Goal: Transaction & Acquisition: Subscribe to service/newsletter

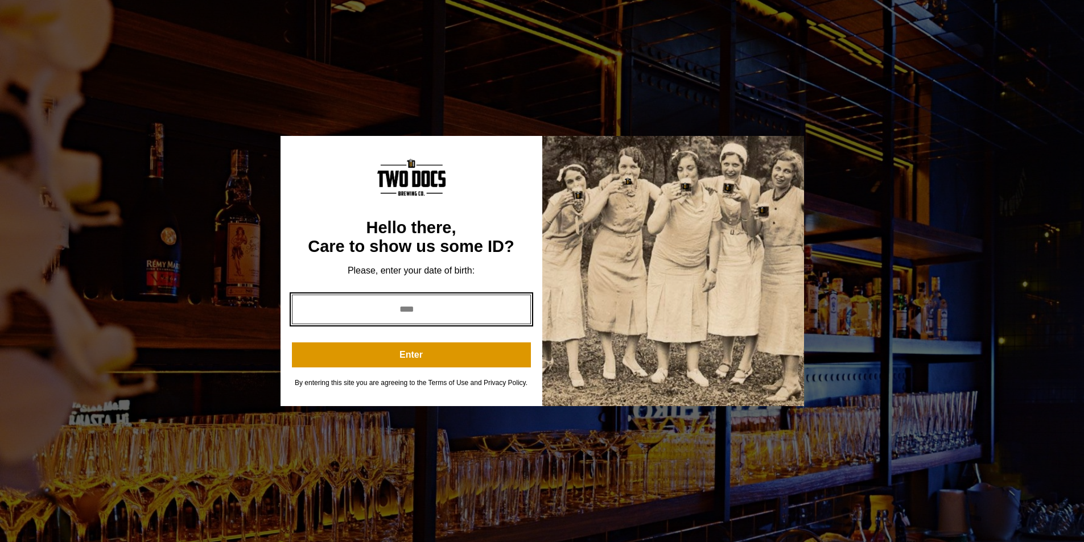
click at [343, 308] on input "year" at bounding box center [411, 310] width 239 height 30
type input "****"
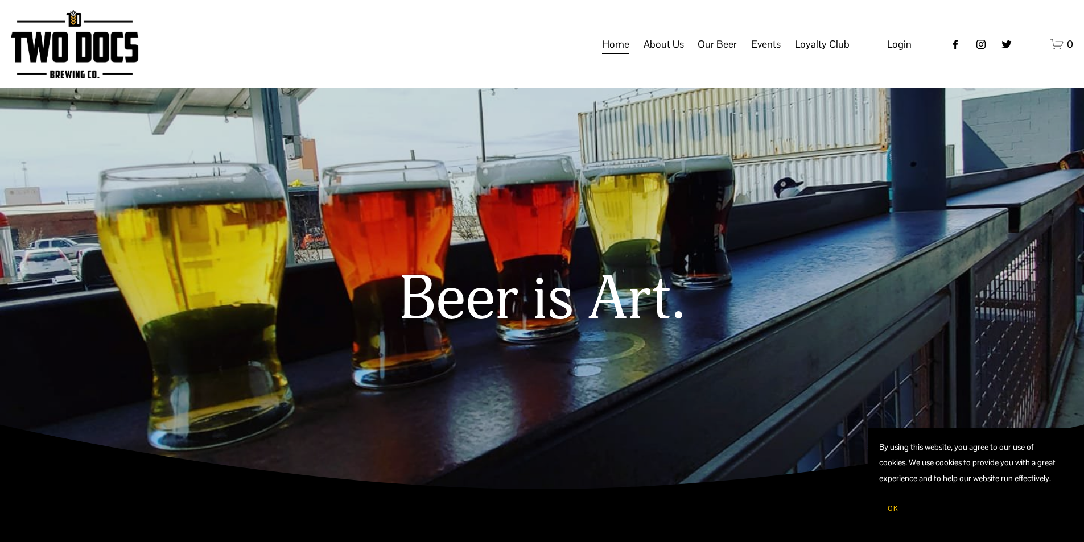
click at [697, 53] on nav "Home About Us Our Mission Green Initiative Our Beer Taproom Menu Distribution M…" at bounding box center [726, 45] width 248 height 22
click at [719, 54] on span "Our Beer" at bounding box center [717, 44] width 39 height 19
click at [0, 0] on span "Taproom Menu" at bounding box center [0, 0] width 0 height 0
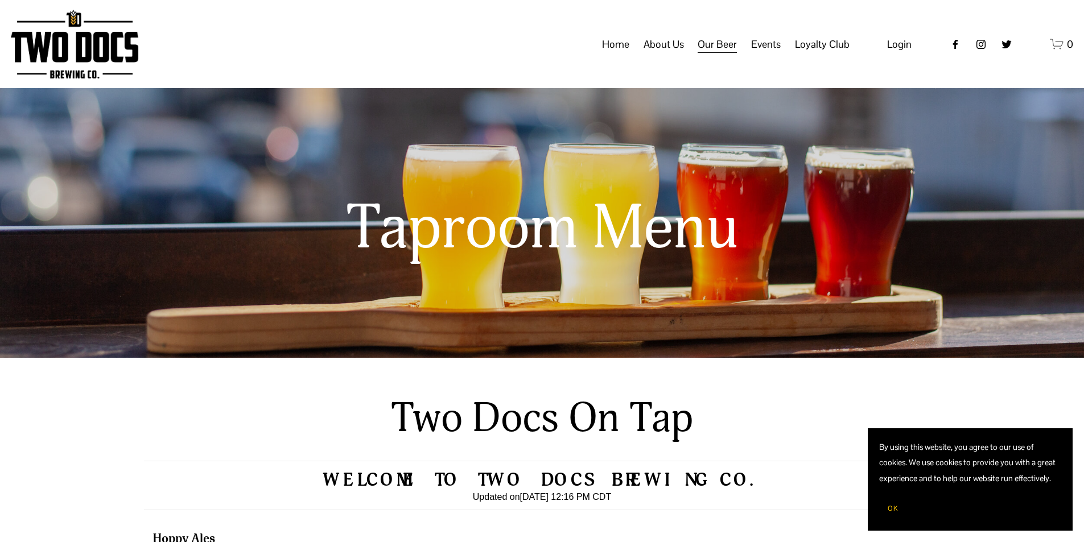
click at [900, 519] on button "OK" at bounding box center [892, 509] width 27 height 22
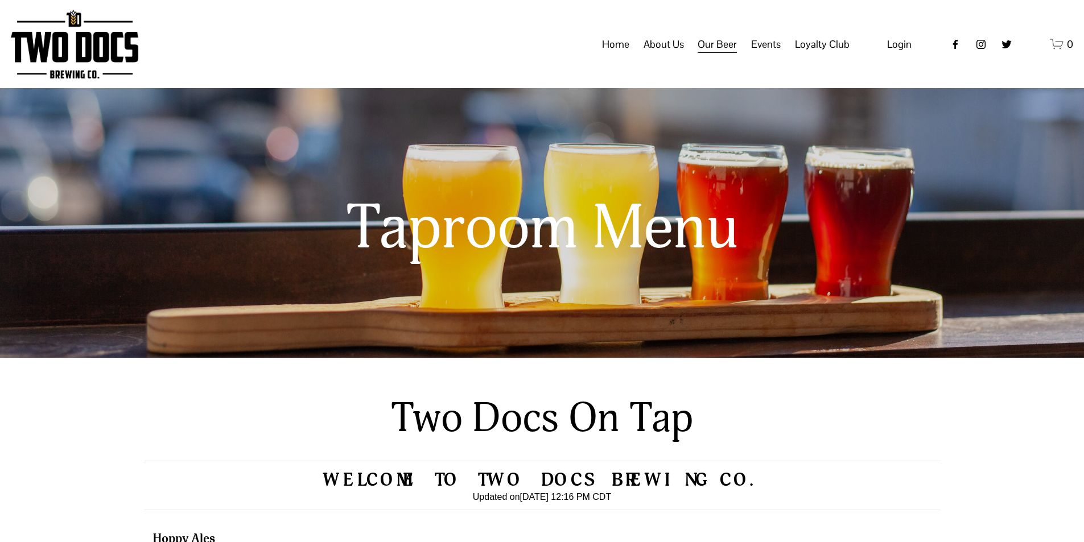
click at [0, 0] on span "Distribution Map" at bounding box center [0, 0] width 0 height 0
click at [0, 0] on span "Loyalty Club" at bounding box center [0, 0] width 0 height 0
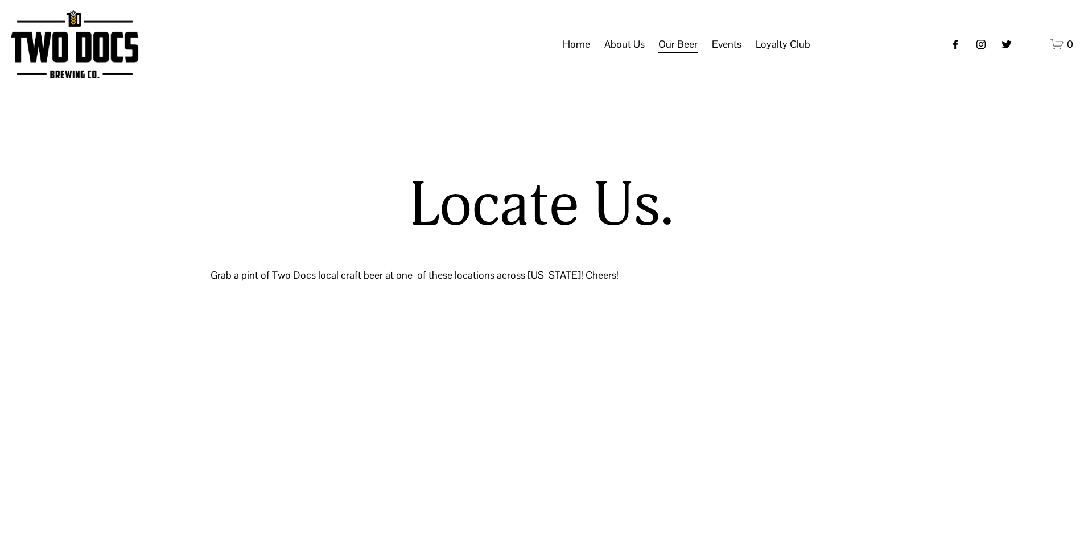
select select "**"
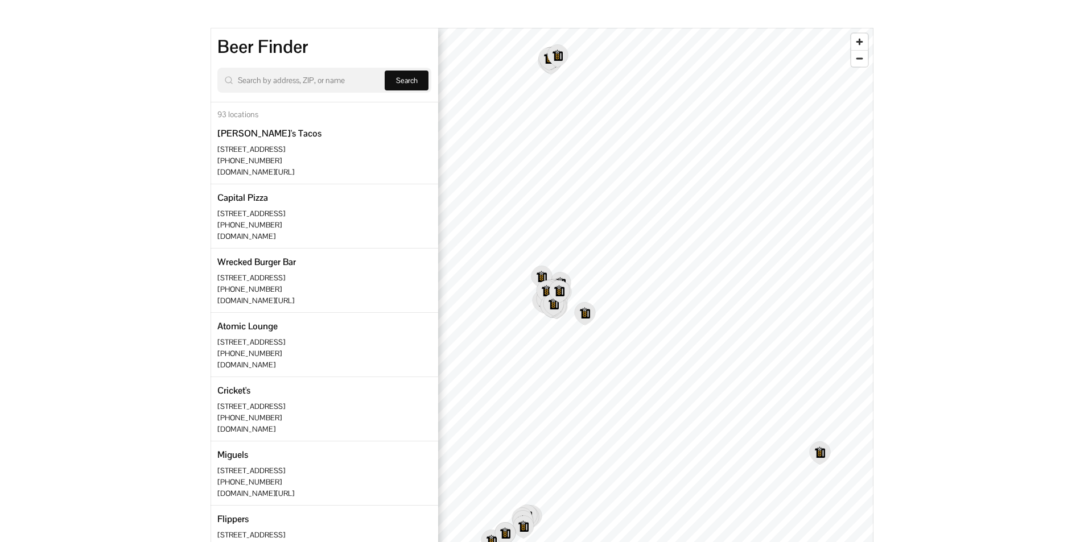
scroll to position [342, 0]
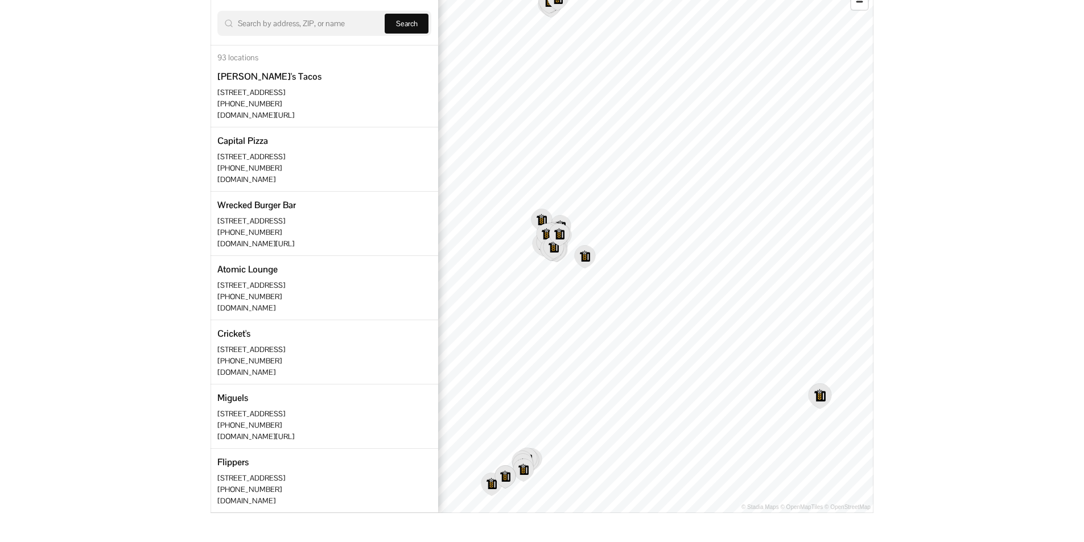
click at [823, 401] on icon "Map marker" at bounding box center [820, 396] width 22 height 24
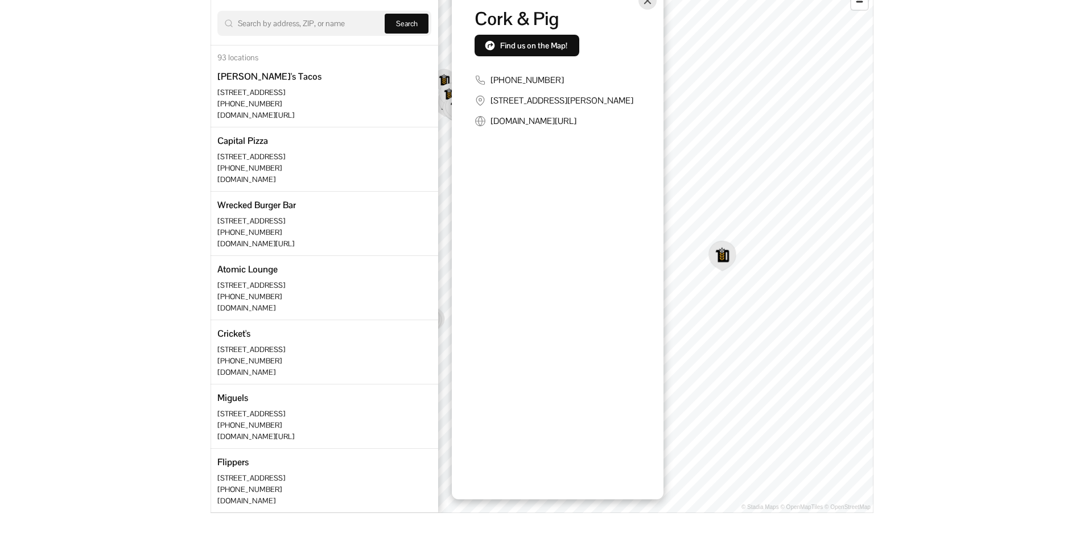
click at [592, 290] on div "© Stadia Maps © OpenMapTiles © OpenStreetMap Cork & Pig Find us on the Map! 325…" at bounding box center [655, 242] width 435 height 542
click at [640, 3] on button "Close" at bounding box center [648, 0] width 18 height 18
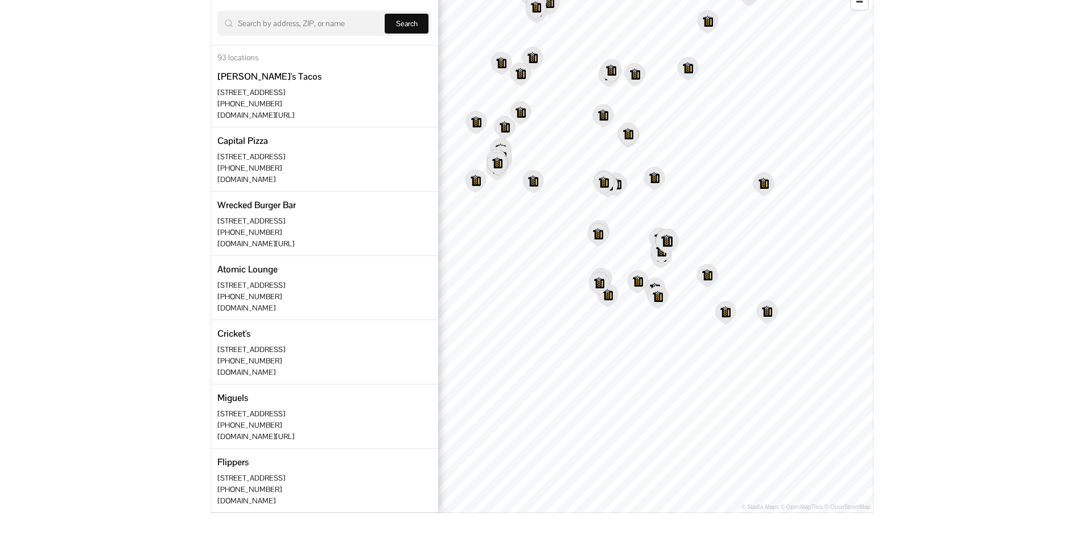
click at [665, 254] on icon "Map marker" at bounding box center [667, 242] width 24 height 26
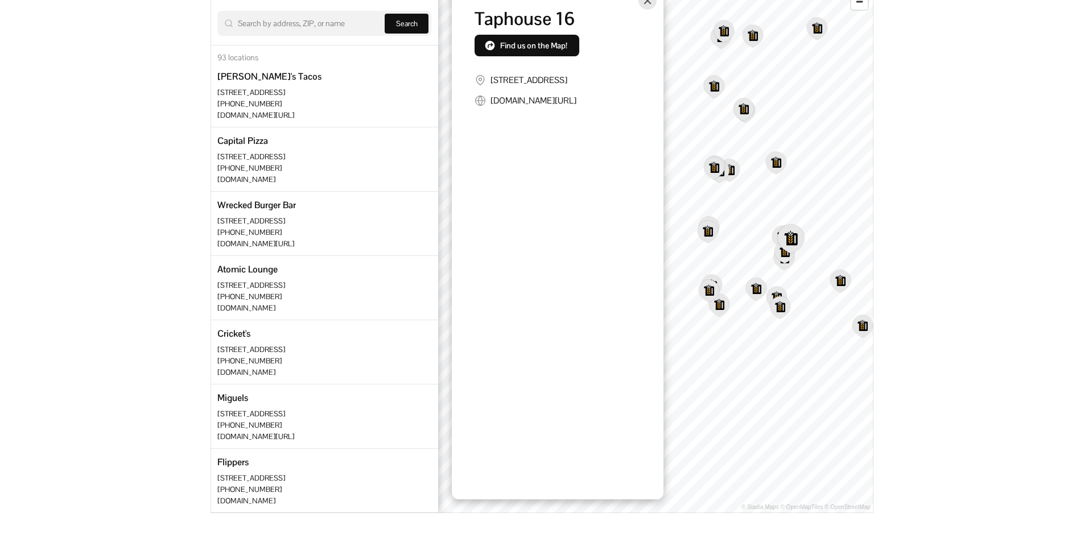
click at [663, 2] on div "Location card popup" at bounding box center [558, 66] width 212 height 163
click at [645, 7] on button "Close" at bounding box center [648, 0] width 18 height 18
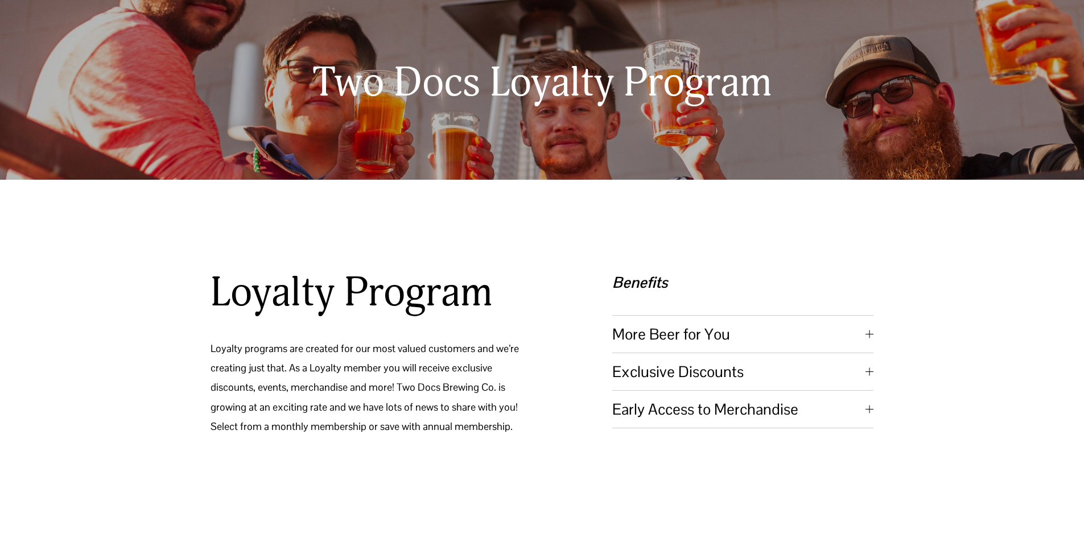
scroll to position [285, 0]
